Goal: Task Accomplishment & Management: Use online tool/utility

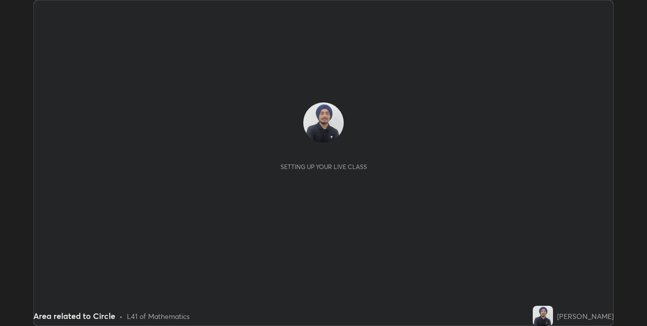
scroll to position [326, 646]
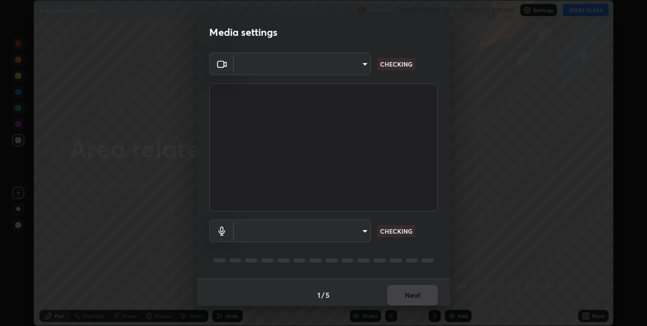
type input "17d47b9a8e6a43c8ebdd6aac700522dacaa6e58ec5f16407bca00d40e6ab781c"
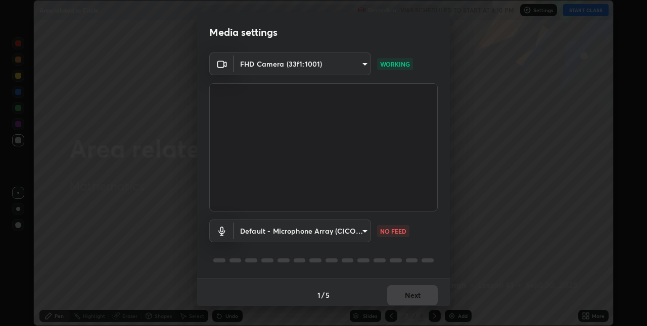
click at [346, 235] on body "Erase all Area related to Circle Recording WAS SCHEDULED TO START AT 4:10 PM Se…" at bounding box center [323, 163] width 647 height 326
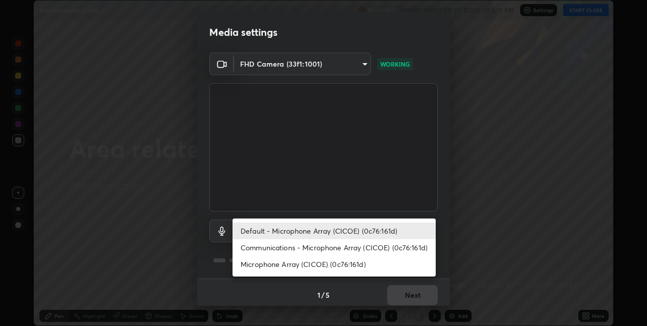
click at [340, 247] on li "Communications - Microphone Array (CICOE) (0c76:161d)" at bounding box center [333, 248] width 203 height 17
type input "communications"
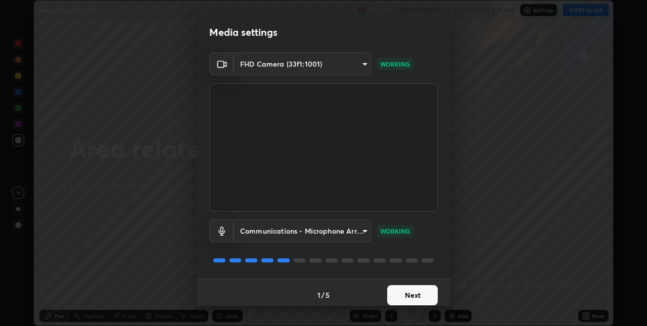
click at [416, 296] on button "Next" at bounding box center [412, 296] width 51 height 20
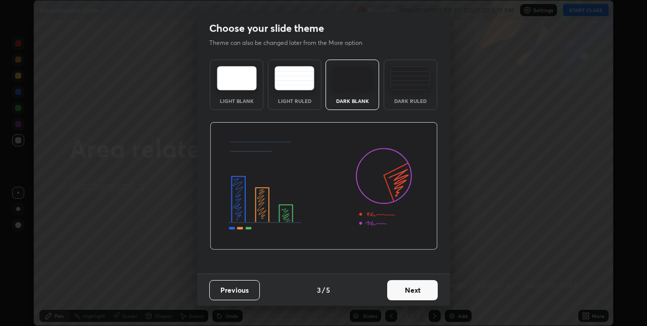
click at [406, 292] on button "Next" at bounding box center [412, 290] width 51 height 20
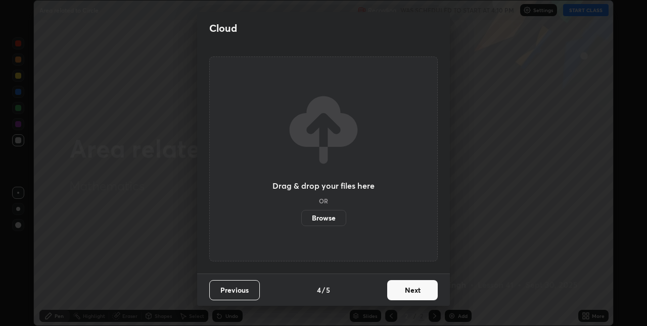
click at [406, 295] on button "Next" at bounding box center [412, 290] width 51 height 20
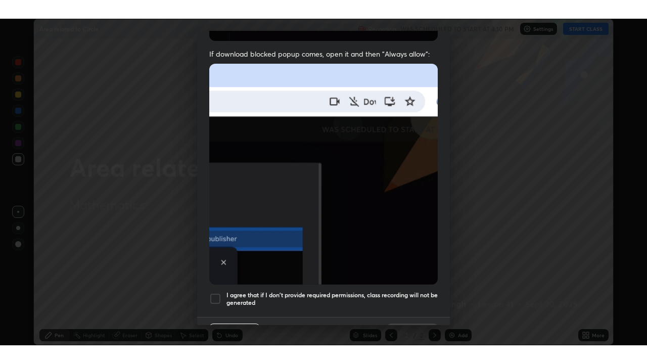
scroll to position [211, 0]
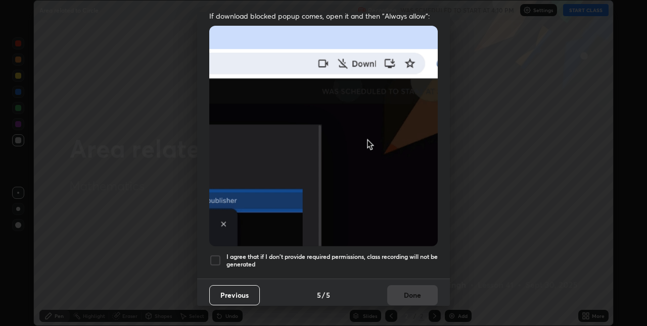
click at [344, 253] on h5 "I agree that if I don't provide required permissions, class recording will not …" at bounding box center [331, 261] width 211 height 16
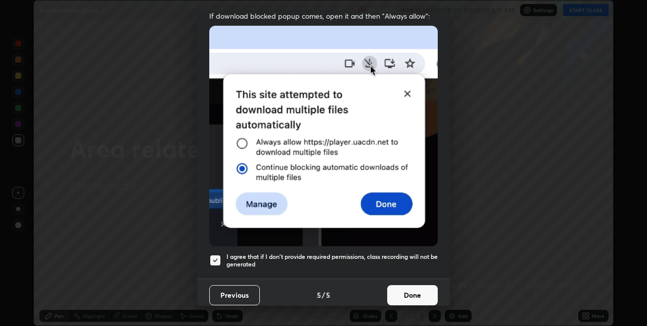
click at [415, 293] on button "Done" at bounding box center [412, 296] width 51 height 20
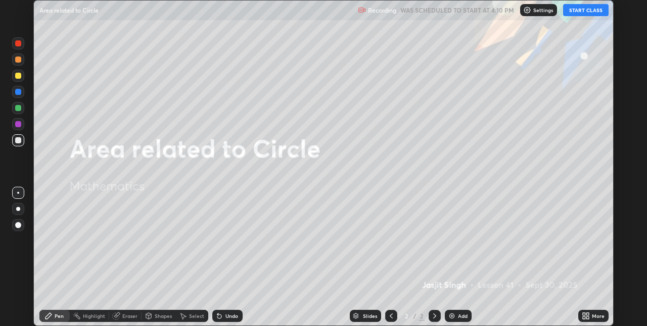
click at [576, 14] on button "START CLASS" at bounding box center [585, 10] width 45 height 12
click at [588, 314] on icon at bounding box center [587, 314] width 3 height 3
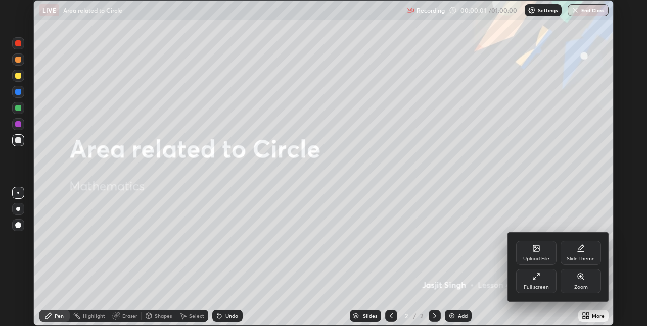
click at [533, 286] on div "Full screen" at bounding box center [536, 287] width 25 height 5
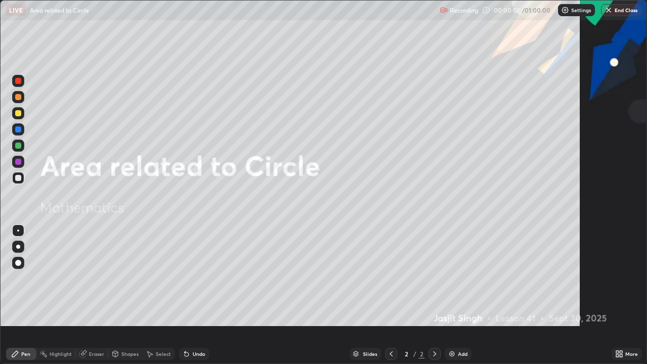
scroll to position [364, 647]
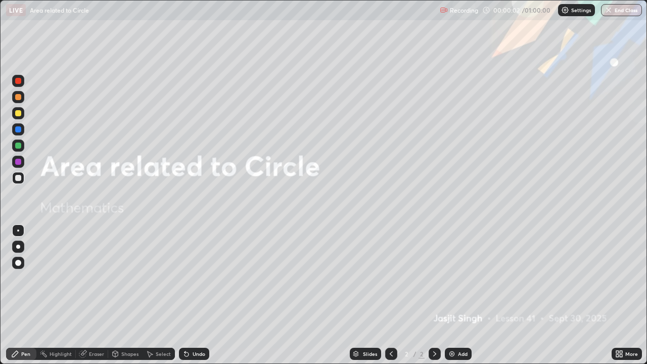
click at [462, 326] on div "Add" at bounding box center [463, 353] width 10 height 5
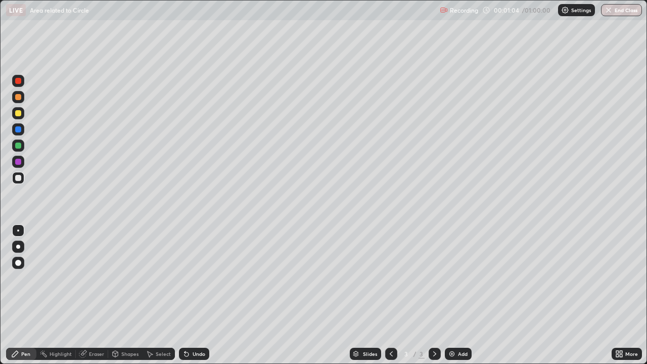
click at [22, 248] on div at bounding box center [18, 247] width 12 height 12
click at [132, 326] on div "Shapes" at bounding box center [129, 353] width 17 height 5
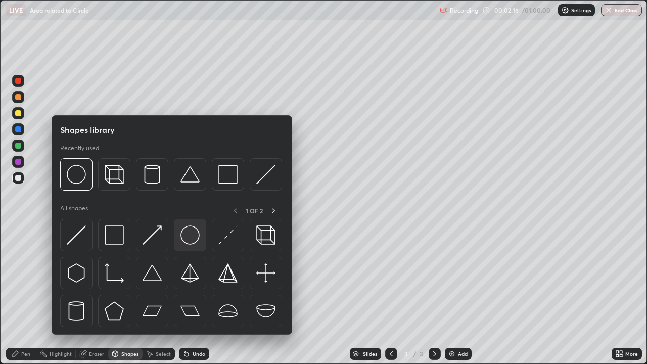
click at [193, 241] on img at bounding box center [189, 234] width 19 height 19
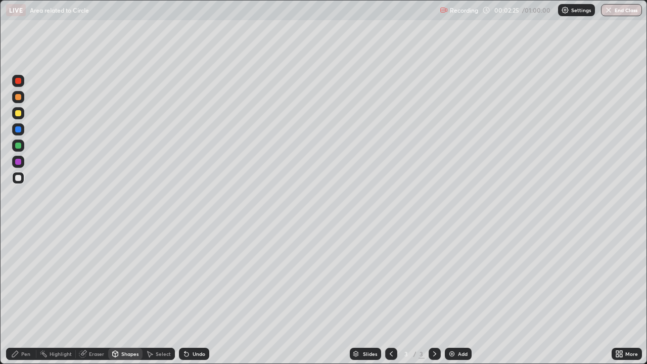
click at [199, 326] on div "Undo" at bounding box center [199, 353] width 13 height 5
click at [25, 326] on div "Pen" at bounding box center [21, 354] width 30 height 12
click at [158, 326] on div "Select" at bounding box center [163, 353] width 15 height 5
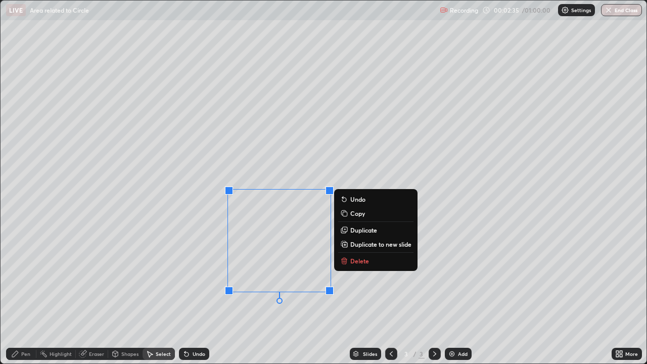
click at [24, 326] on div "Pen" at bounding box center [25, 353] width 9 height 5
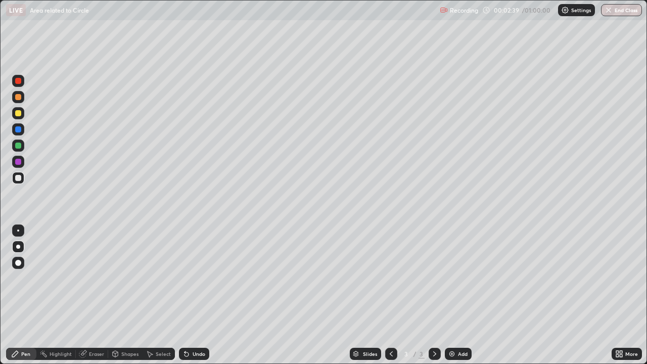
click at [21, 145] on div at bounding box center [18, 146] width 6 height 6
click at [20, 163] on div at bounding box center [18, 162] width 6 height 6
click at [198, 326] on div "Undo" at bounding box center [199, 353] width 13 height 5
click at [199, 326] on div "Undo" at bounding box center [199, 353] width 13 height 5
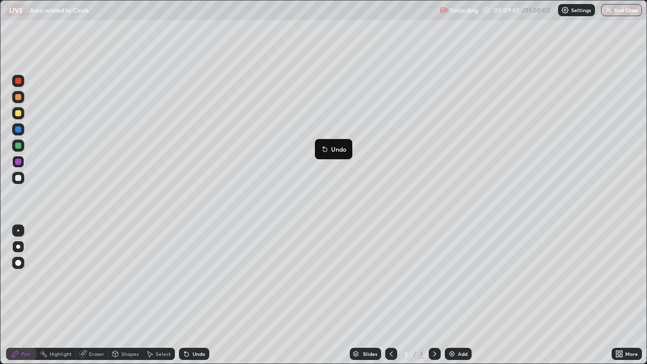
click at [197, 326] on div "Undo" at bounding box center [199, 353] width 13 height 5
click at [200, 326] on div "Undo" at bounding box center [199, 353] width 13 height 5
click at [23, 133] on div at bounding box center [18, 129] width 12 height 12
click at [19, 177] on div at bounding box center [18, 178] width 6 height 6
click at [21, 162] on div at bounding box center [18, 162] width 6 height 6
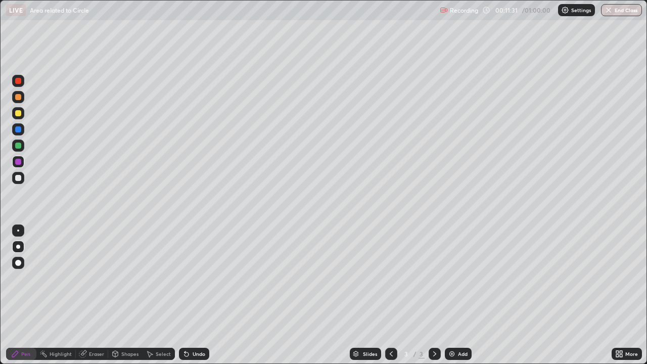
click at [203, 326] on div "Undo" at bounding box center [199, 353] width 13 height 5
click at [199, 326] on div "Undo" at bounding box center [199, 353] width 13 height 5
click at [200, 326] on div "Undo" at bounding box center [199, 353] width 13 height 5
click at [194, 326] on div "Undo" at bounding box center [199, 353] width 13 height 5
click at [191, 326] on div "Undo" at bounding box center [194, 354] width 30 height 12
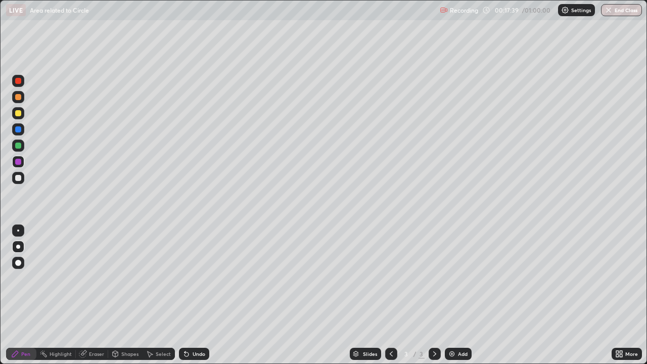
click at [458, 326] on div "Add" at bounding box center [463, 353] width 10 height 5
click at [130, 326] on div "Shapes" at bounding box center [129, 353] width 17 height 5
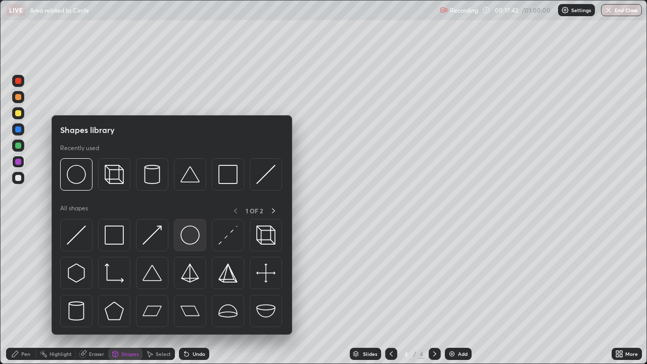
click at [192, 240] on img at bounding box center [189, 234] width 19 height 19
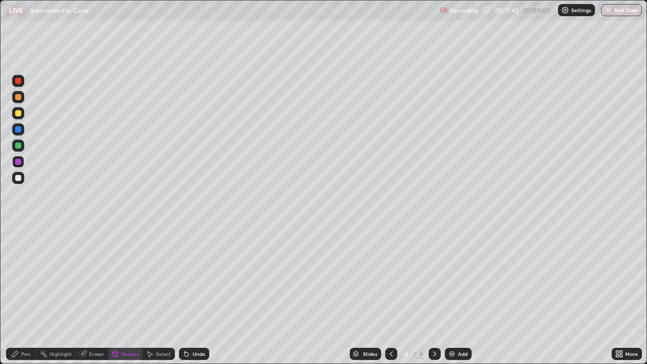
click at [23, 115] on div at bounding box center [18, 113] width 12 height 12
click at [21, 326] on div "Pen" at bounding box center [21, 354] width 30 height 12
click at [22, 164] on div at bounding box center [18, 162] width 12 height 12
click at [19, 146] on div at bounding box center [18, 146] width 6 height 6
click at [196, 326] on div "Undo" at bounding box center [199, 353] width 13 height 5
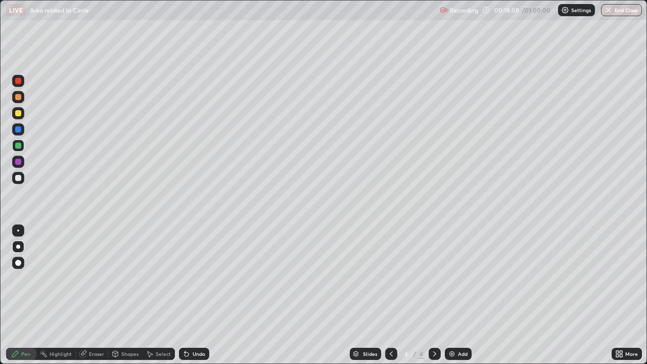
click at [197, 326] on div "Undo" at bounding box center [199, 353] width 13 height 5
click at [22, 162] on div at bounding box center [18, 162] width 12 height 12
click at [195, 326] on div "Undo" at bounding box center [194, 354] width 30 height 12
click at [199, 326] on div "Undo" at bounding box center [199, 353] width 13 height 5
click at [191, 326] on div "Undo" at bounding box center [194, 354] width 30 height 12
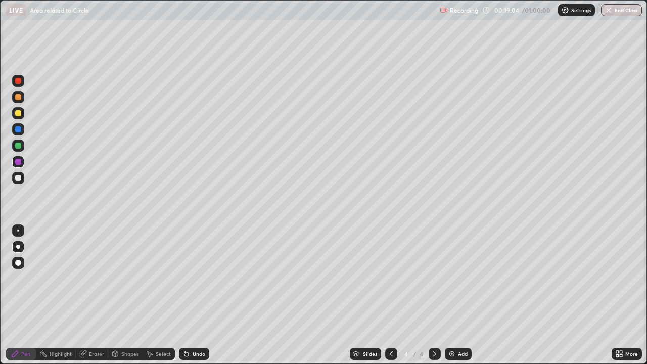
click at [192, 326] on div "Undo" at bounding box center [194, 354] width 30 height 12
click at [207, 326] on div "Undo" at bounding box center [194, 354] width 30 height 12
click at [206, 326] on div "Undo" at bounding box center [194, 354] width 30 height 12
click at [451, 326] on img at bounding box center [452, 354] width 8 height 8
click at [453, 326] on img at bounding box center [452, 354] width 8 height 8
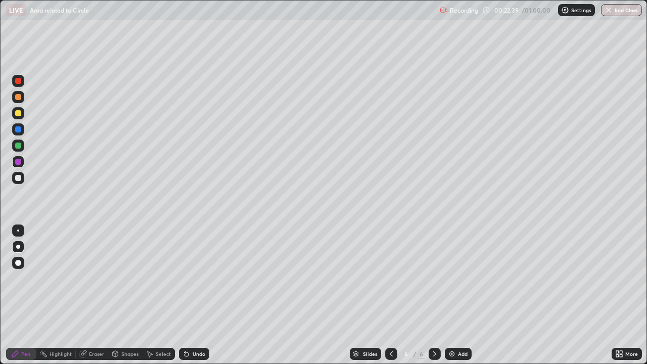
click at [18, 144] on div at bounding box center [18, 146] width 6 height 6
click at [124, 326] on div "Shapes" at bounding box center [129, 353] width 17 height 5
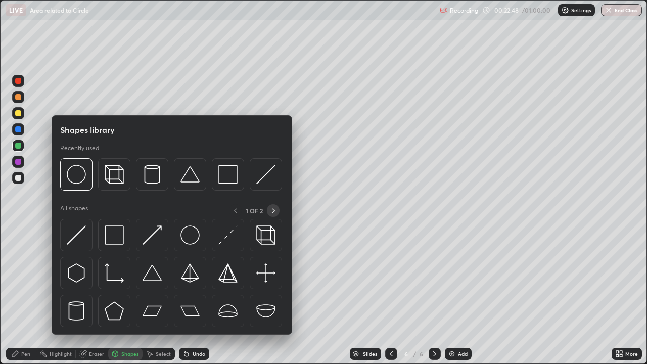
click at [272, 212] on icon at bounding box center [273, 211] width 8 height 8
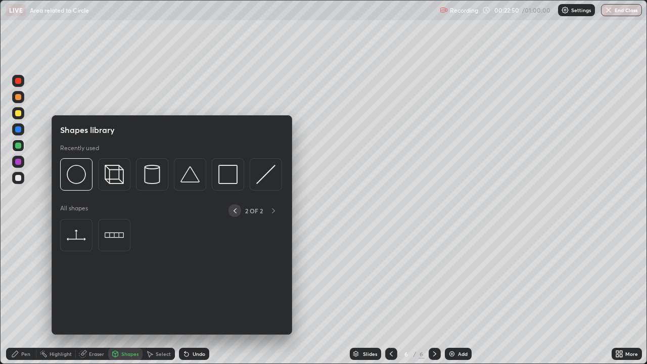
click at [234, 210] on icon at bounding box center [235, 211] width 8 height 8
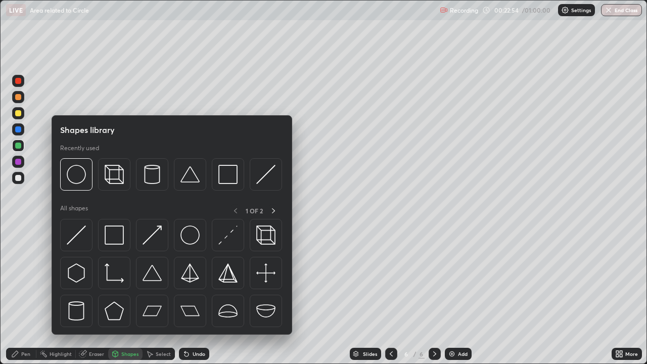
click at [25, 326] on div "Pen" at bounding box center [25, 353] width 9 height 5
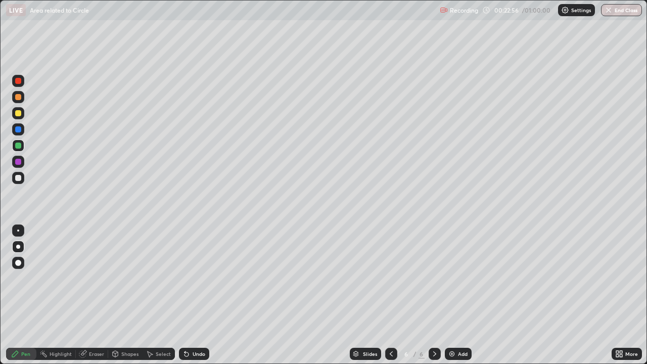
click at [21, 178] on div at bounding box center [18, 178] width 6 height 6
click at [19, 129] on div at bounding box center [18, 129] width 6 height 6
click at [204, 326] on div "Undo" at bounding box center [194, 354] width 30 height 12
click at [203, 326] on div "Undo" at bounding box center [194, 354] width 30 height 12
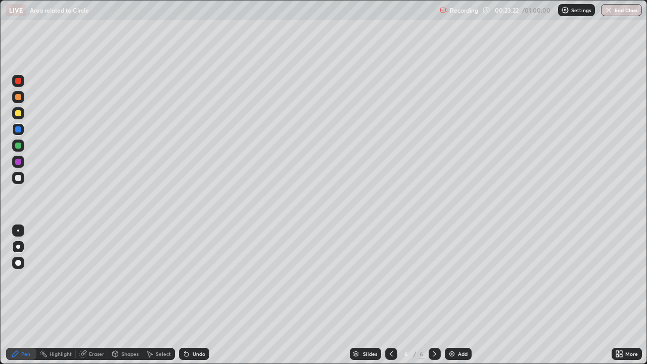
click at [204, 326] on div "Undo" at bounding box center [194, 354] width 30 height 12
click at [202, 326] on div "Undo" at bounding box center [199, 353] width 13 height 5
click at [200, 326] on div "Undo" at bounding box center [194, 354] width 30 height 12
click at [19, 162] on div at bounding box center [18, 162] width 6 height 6
click at [19, 118] on div at bounding box center [18, 113] width 12 height 12
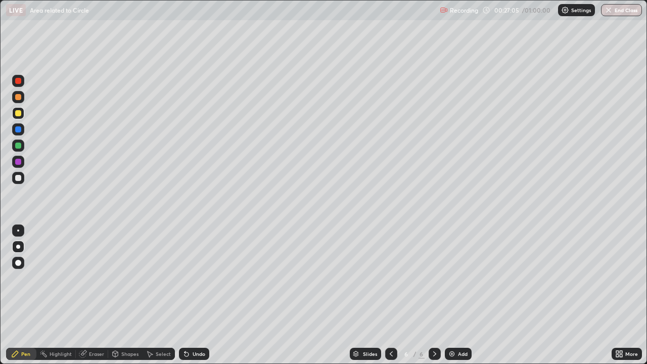
click at [204, 326] on div "Undo" at bounding box center [199, 353] width 13 height 5
click at [454, 326] on img at bounding box center [452, 354] width 8 height 8
click at [22, 150] on div at bounding box center [18, 145] width 12 height 12
click at [197, 326] on div "Undo" at bounding box center [199, 353] width 13 height 5
click at [18, 114] on div at bounding box center [18, 113] width 6 height 6
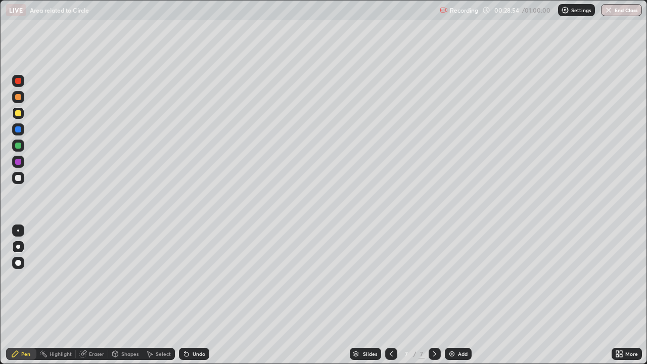
click at [127, 326] on div "Shapes" at bounding box center [125, 354] width 34 height 12
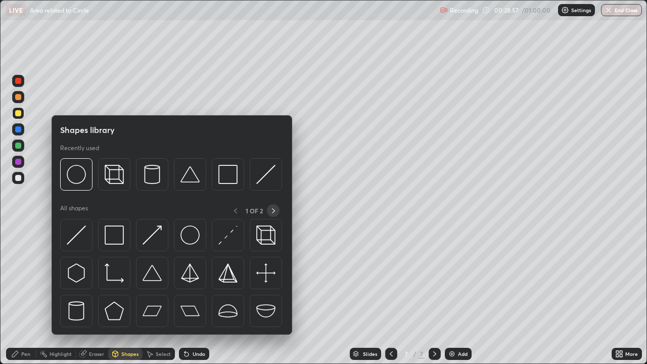
click at [273, 211] on icon at bounding box center [273, 211] width 8 height 8
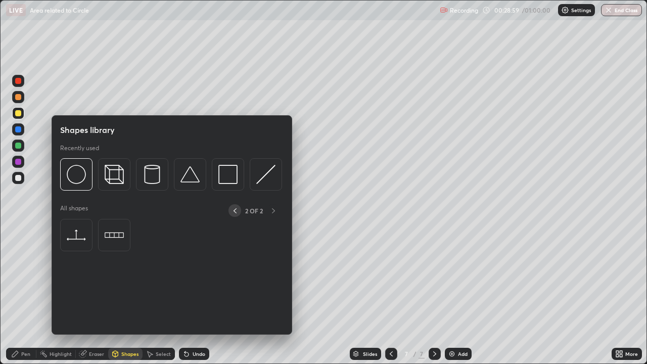
click at [234, 211] on icon at bounding box center [235, 211] width 8 height 8
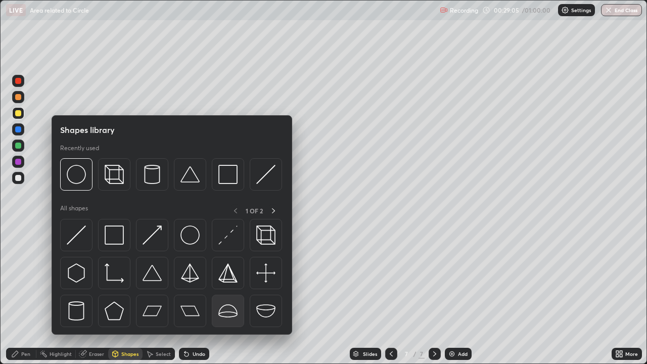
click at [231, 309] on img at bounding box center [227, 310] width 19 height 19
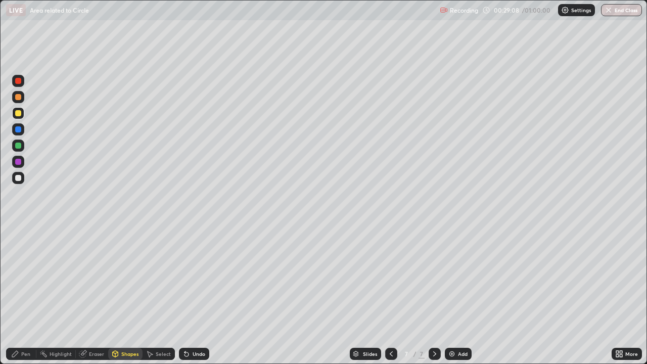
click at [131, 326] on div "Shapes" at bounding box center [129, 353] width 17 height 5
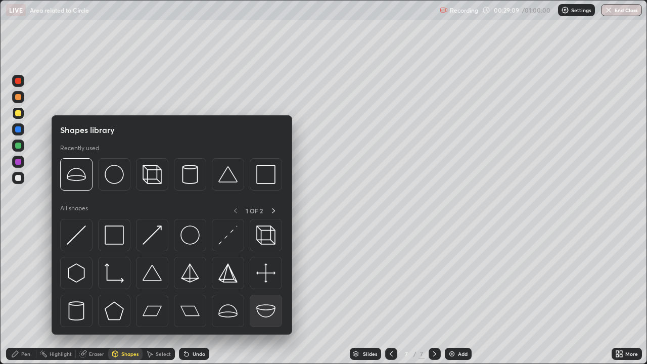
click at [261, 313] on img at bounding box center [265, 310] width 19 height 19
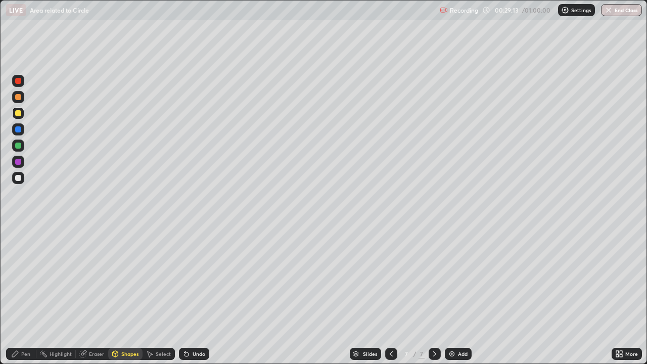
click at [198, 326] on div "Undo" at bounding box center [199, 353] width 13 height 5
click at [156, 326] on div "Select" at bounding box center [163, 353] width 15 height 5
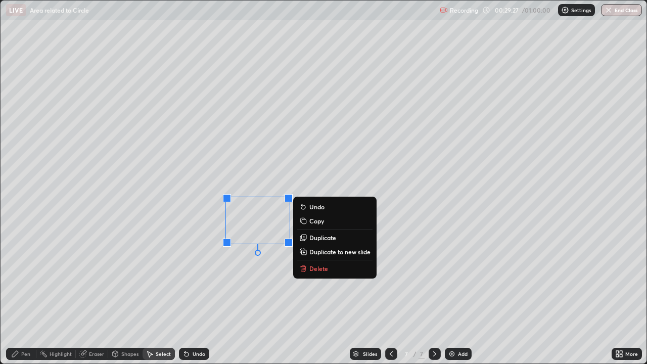
click at [197, 326] on div "Undo" at bounding box center [194, 354] width 30 height 12
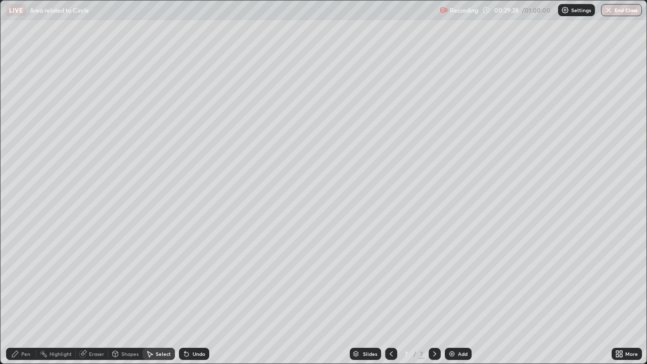
click at [201, 326] on div "Undo" at bounding box center [194, 354] width 30 height 12
click at [202, 326] on div "Undo" at bounding box center [194, 354] width 30 height 12
click at [201, 326] on div "Undo" at bounding box center [192, 354] width 34 height 20
click at [197, 326] on div "Undo" at bounding box center [194, 354] width 30 height 12
click at [199, 326] on div "Undo" at bounding box center [192, 354] width 34 height 20
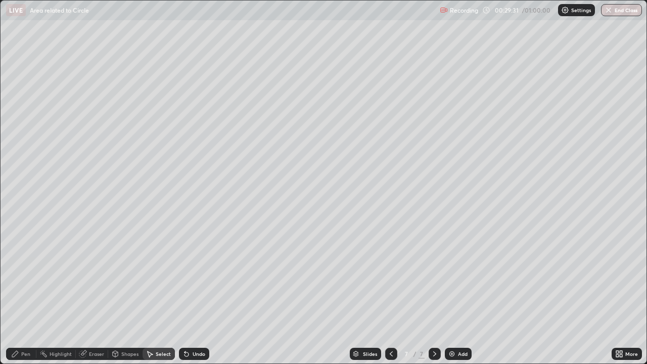
click at [24, 326] on div "Pen" at bounding box center [25, 353] width 9 height 5
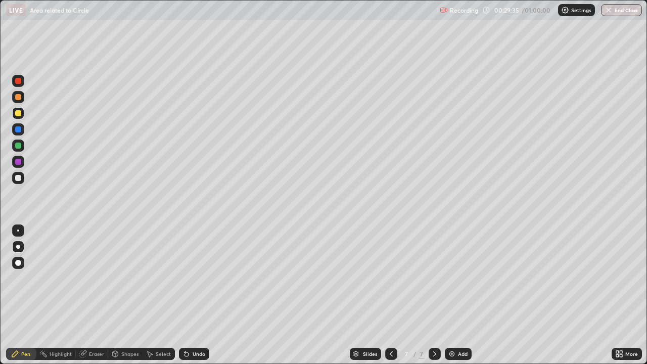
click at [206, 326] on div "Undo" at bounding box center [194, 354] width 30 height 12
click at [118, 326] on icon at bounding box center [115, 354] width 8 height 8
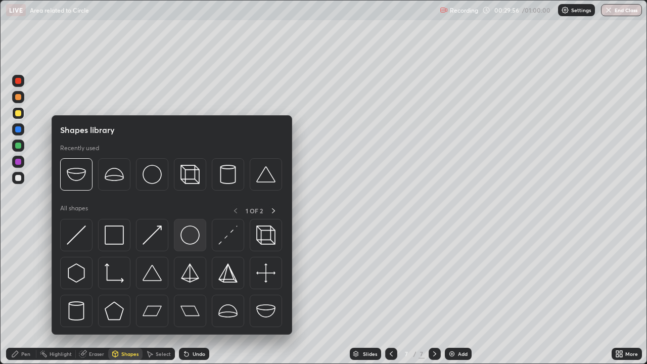
click at [194, 241] on img at bounding box center [189, 234] width 19 height 19
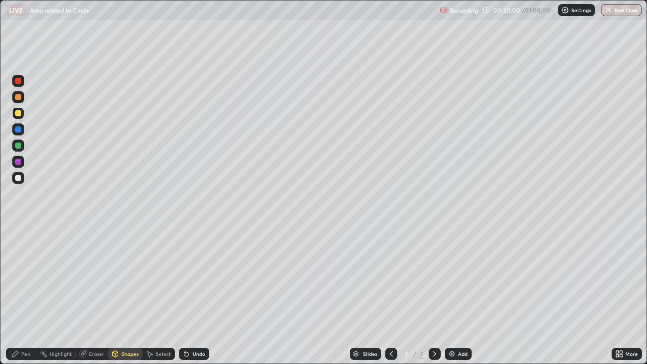
click at [30, 326] on div "Pen" at bounding box center [25, 353] width 9 height 5
click at [21, 163] on div at bounding box center [18, 162] width 6 height 6
click at [20, 128] on div at bounding box center [18, 129] width 6 height 6
click at [206, 326] on div "Undo" at bounding box center [194, 354] width 30 height 12
click at [18, 146] on div at bounding box center [18, 146] width 6 height 6
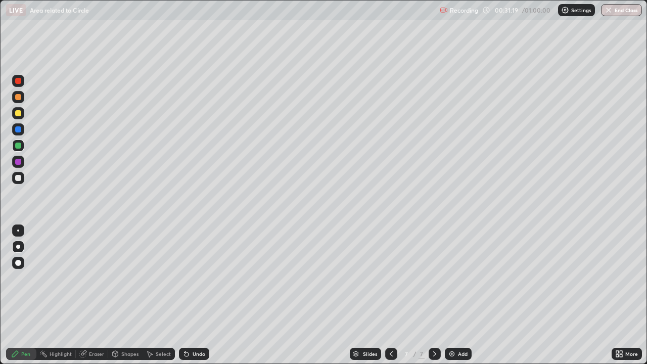
click at [20, 164] on div at bounding box center [18, 162] width 12 height 12
click at [205, 326] on div "Undo" at bounding box center [194, 354] width 30 height 12
click at [206, 326] on div "Undo" at bounding box center [194, 354] width 30 height 12
click at [205, 326] on div "Undo" at bounding box center [194, 354] width 30 height 12
click at [204, 326] on div "Undo" at bounding box center [194, 354] width 30 height 12
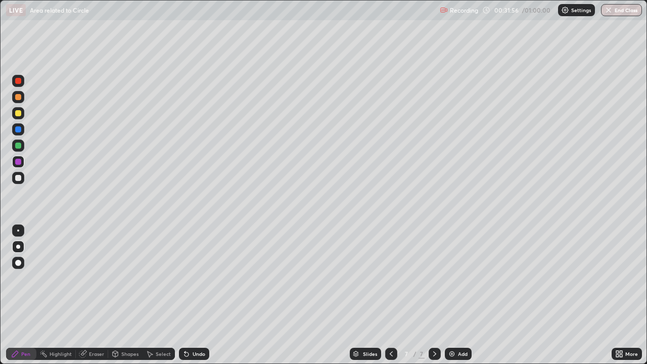
click at [204, 326] on div "Undo" at bounding box center [194, 354] width 30 height 12
click at [205, 326] on div "Undo" at bounding box center [194, 354] width 30 height 12
click at [206, 326] on div "Undo" at bounding box center [194, 354] width 30 height 12
click at [205, 326] on div "Undo" at bounding box center [194, 354] width 30 height 12
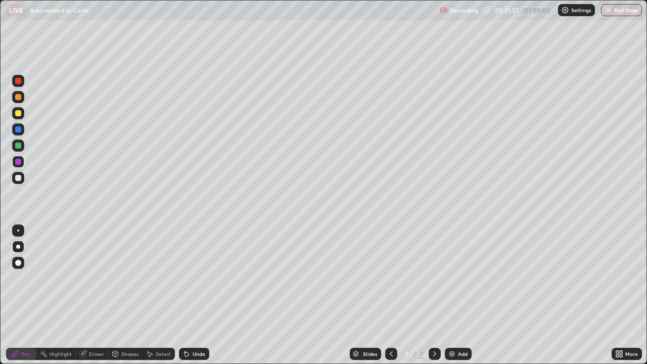
click at [205, 326] on div "Undo" at bounding box center [194, 354] width 30 height 12
click at [456, 326] on div "Add" at bounding box center [458, 354] width 27 height 12
click at [19, 115] on div at bounding box center [18, 113] width 6 height 6
click at [19, 129] on div at bounding box center [18, 129] width 6 height 6
click at [119, 326] on div "Shapes" at bounding box center [125, 354] width 34 height 12
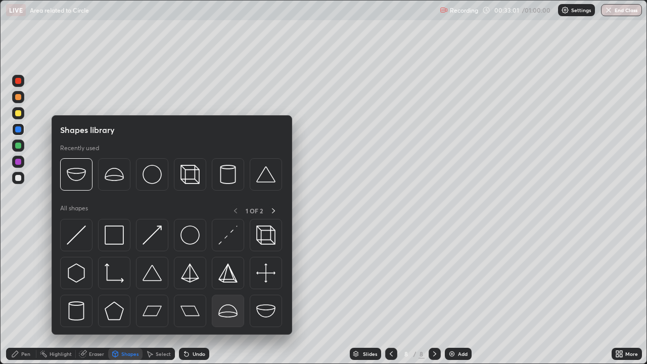
click at [226, 310] on img at bounding box center [227, 310] width 19 height 19
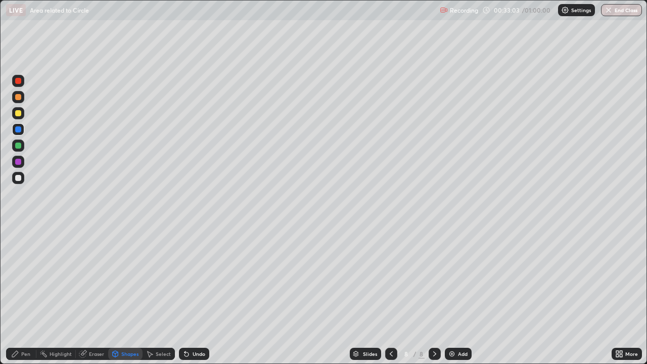
click at [135, 326] on div "Shapes" at bounding box center [129, 353] width 17 height 5
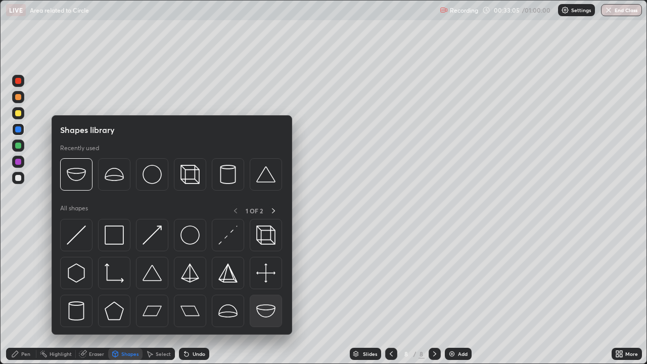
click at [260, 311] on img at bounding box center [265, 310] width 19 height 19
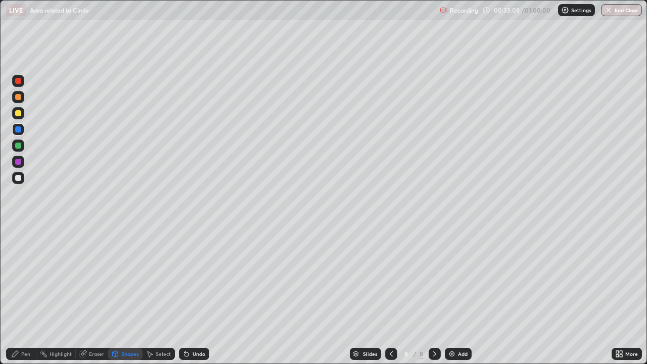
click at [20, 164] on div at bounding box center [18, 162] width 6 height 6
click at [24, 326] on div "Pen" at bounding box center [25, 353] width 9 height 5
click at [390, 326] on icon at bounding box center [391, 354] width 8 height 8
click at [433, 326] on icon at bounding box center [435, 354] width 8 height 8
click at [20, 178] on div at bounding box center [18, 178] width 6 height 6
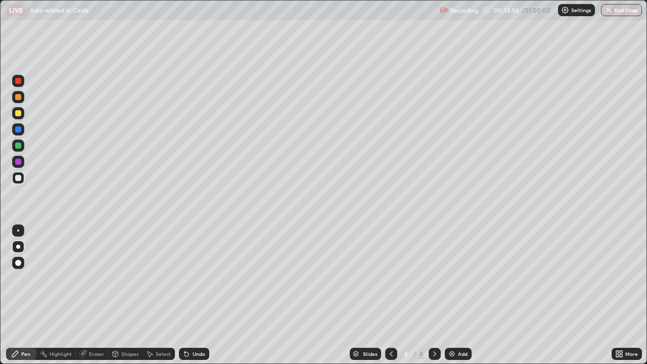
click at [390, 326] on icon at bounding box center [391, 353] width 3 height 5
click at [434, 326] on icon at bounding box center [435, 354] width 8 height 8
click at [201, 326] on div "Undo" at bounding box center [199, 353] width 13 height 5
click at [199, 326] on div "Undo" at bounding box center [199, 353] width 13 height 5
click at [205, 326] on div "Undo" at bounding box center [194, 354] width 30 height 12
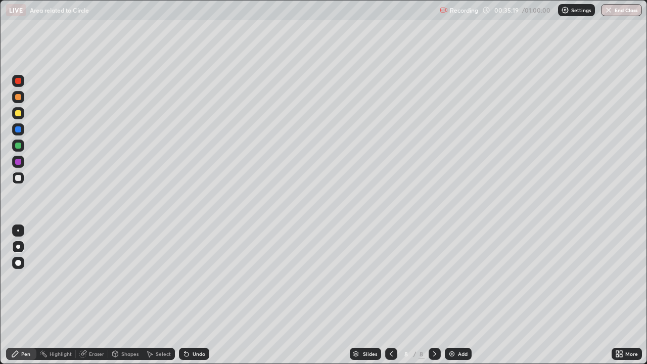
click at [206, 326] on div "Undo" at bounding box center [194, 354] width 30 height 12
click at [454, 326] on img at bounding box center [452, 354] width 8 height 8
click at [19, 146] on div at bounding box center [18, 146] width 6 height 6
click at [184, 326] on icon at bounding box center [184, 351] width 1 height 1
click at [191, 326] on div "Undo" at bounding box center [194, 354] width 30 height 12
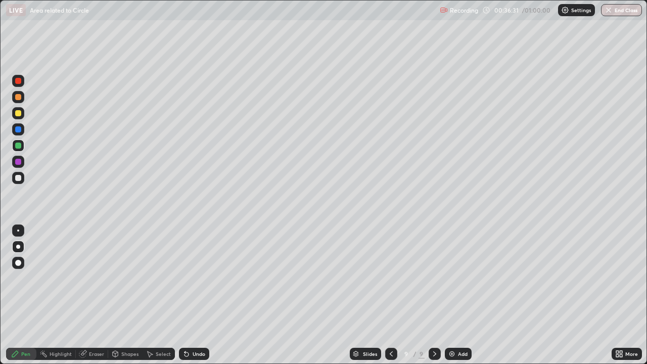
click at [19, 114] on div at bounding box center [18, 113] width 6 height 6
click at [124, 326] on div "Shapes" at bounding box center [129, 353] width 17 height 5
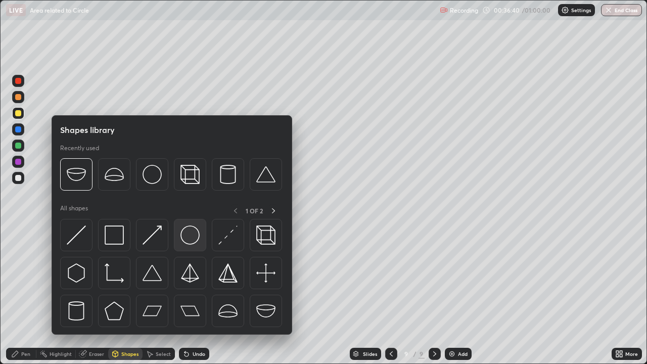
click at [190, 240] on img at bounding box center [189, 234] width 19 height 19
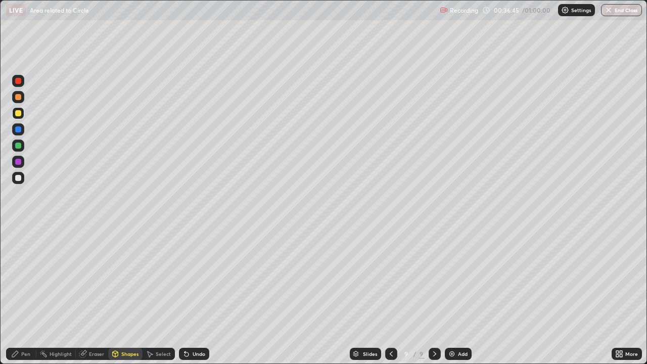
click at [23, 100] on div at bounding box center [18, 97] width 12 height 12
click at [22, 326] on div "Pen" at bounding box center [25, 353] width 9 height 5
click at [20, 161] on div at bounding box center [18, 162] width 6 height 6
click at [203, 326] on div "Undo" at bounding box center [199, 353] width 13 height 5
click at [198, 326] on div "Undo" at bounding box center [199, 353] width 13 height 5
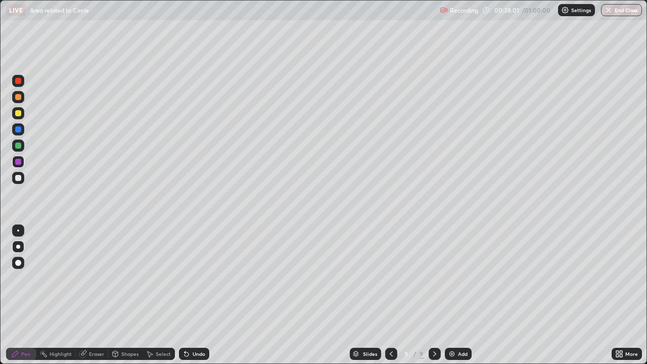
click at [199, 326] on div "Undo" at bounding box center [199, 353] width 13 height 5
click at [23, 183] on div at bounding box center [18, 178] width 12 height 16
click at [200, 326] on div "Undo" at bounding box center [199, 353] width 13 height 5
click at [23, 161] on div at bounding box center [18, 162] width 12 height 12
click at [619, 11] on button "End Class" at bounding box center [621, 10] width 41 height 12
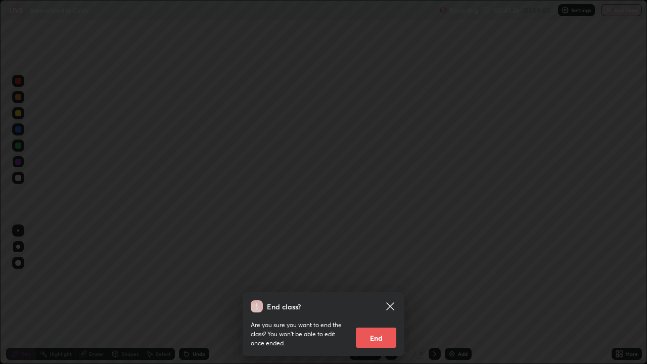
click at [378, 326] on button "End" at bounding box center [376, 337] width 40 height 20
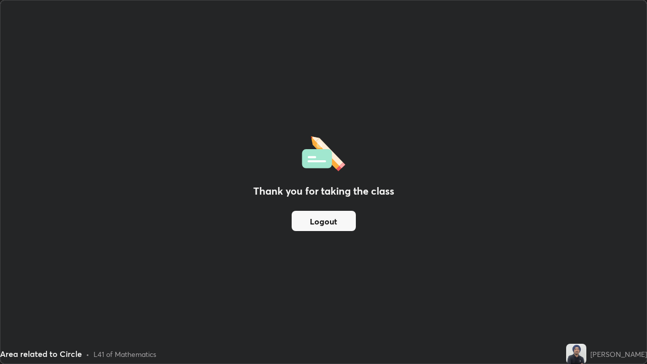
click at [338, 224] on button "Logout" at bounding box center [324, 221] width 64 height 20
